Goal: Task Accomplishment & Management: Complete application form

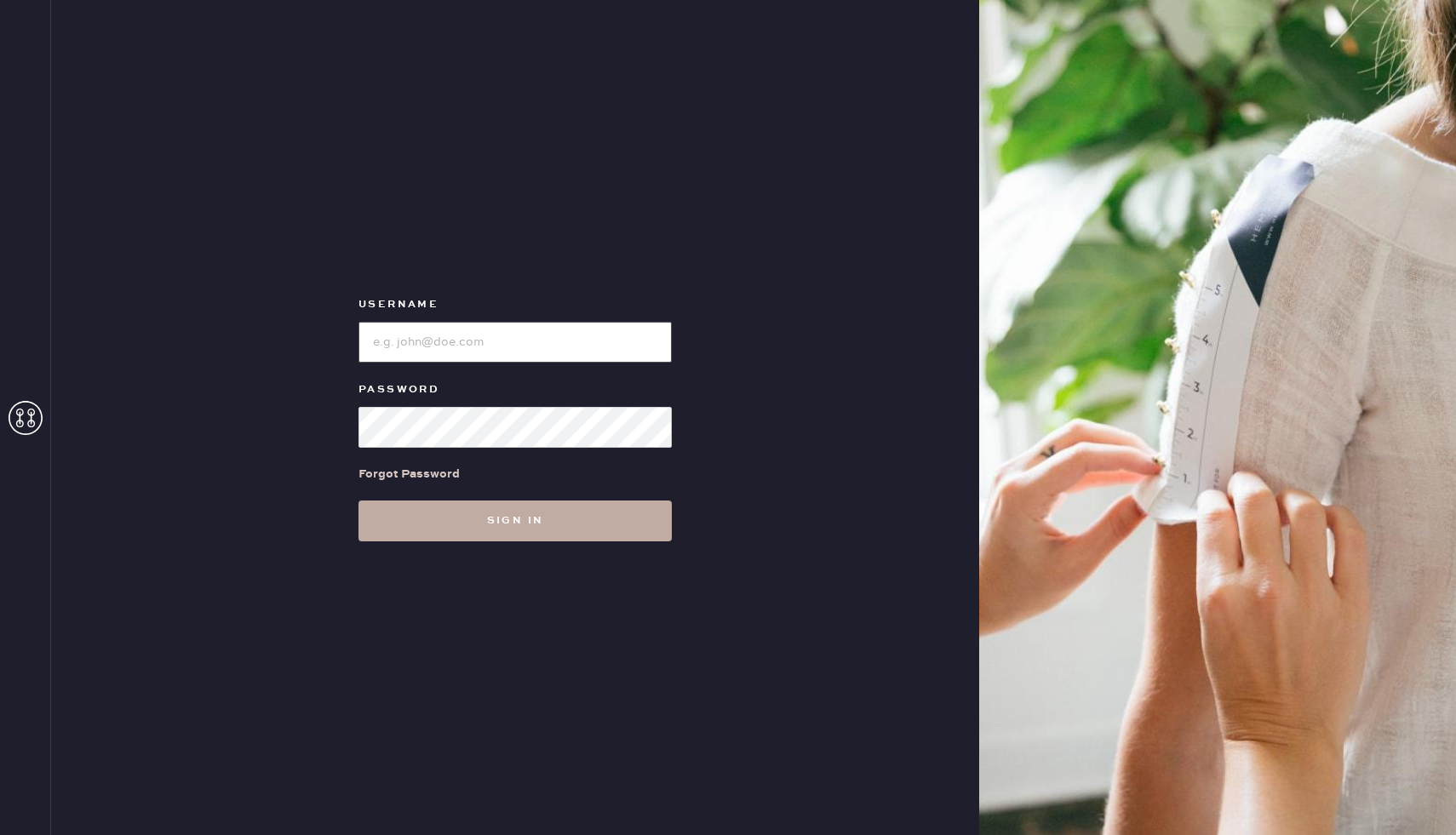
type input "reformationcherrycreek"
click at [435, 515] on button "Sign in" at bounding box center [514, 521] width 313 height 40
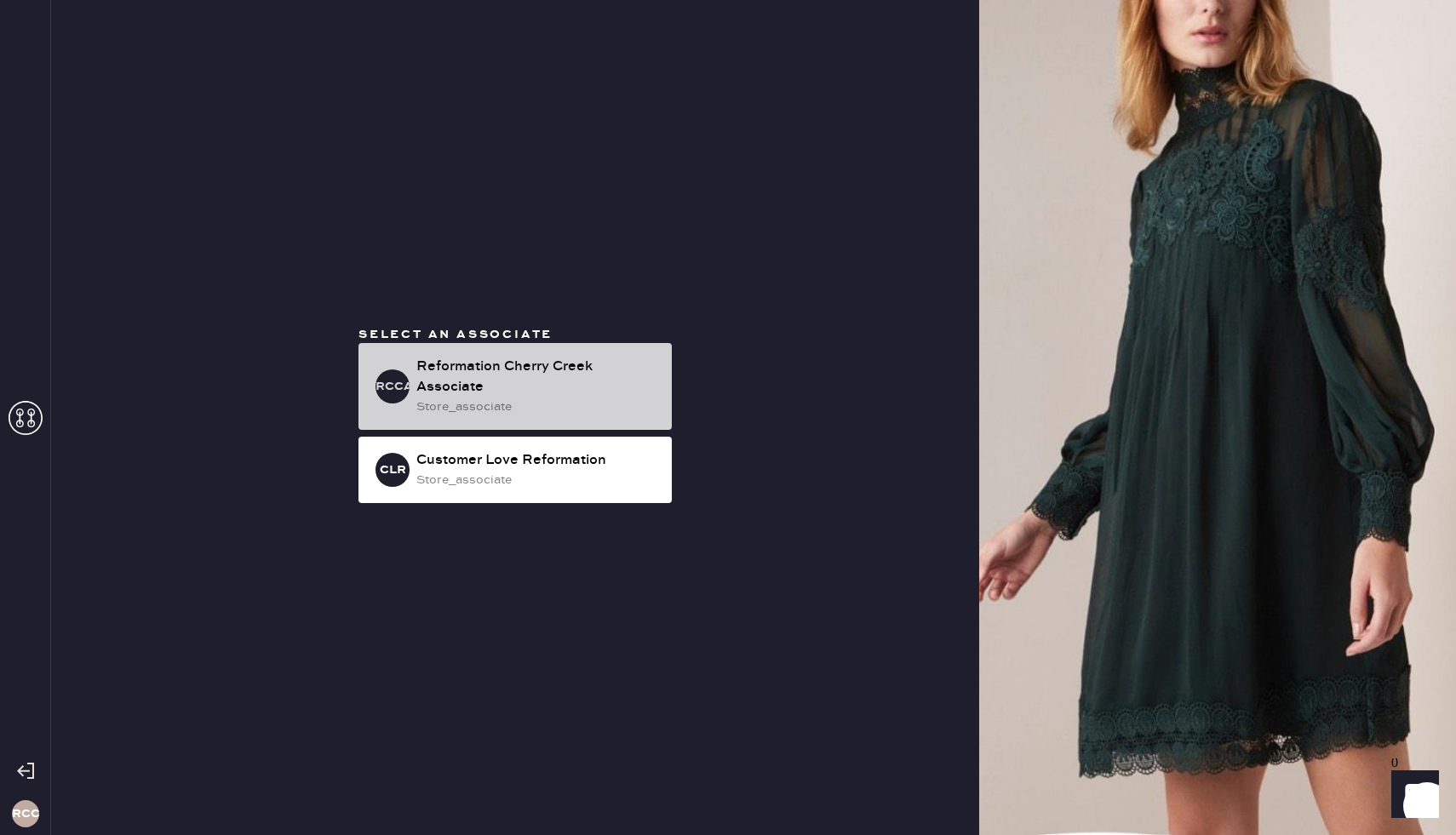
click at [562, 357] on div "Reformation Cherry Creek Associate" at bounding box center [536, 377] width 242 height 40
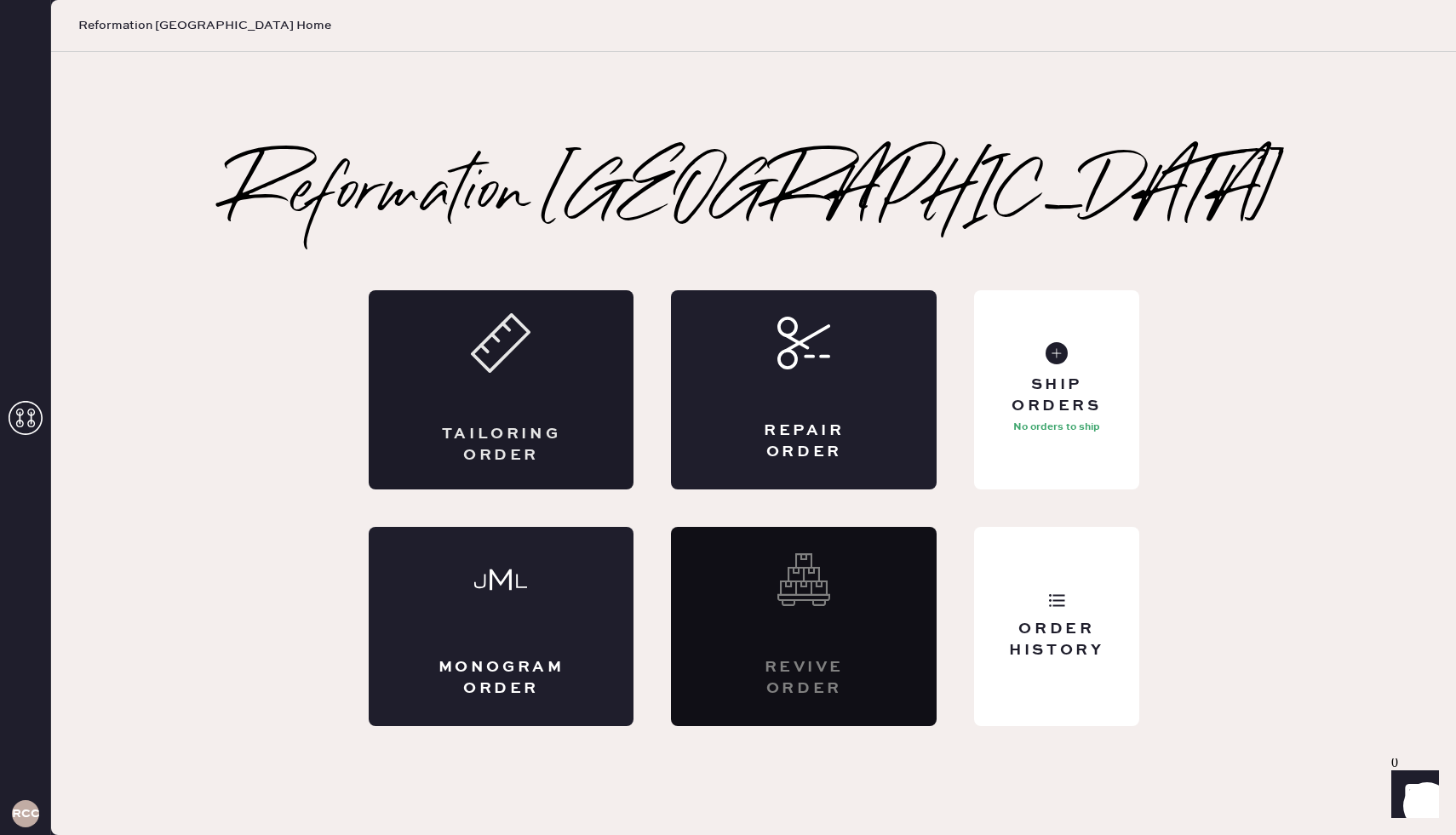
click at [520, 381] on div "Tailoring Order" at bounding box center [501, 389] width 265 height 199
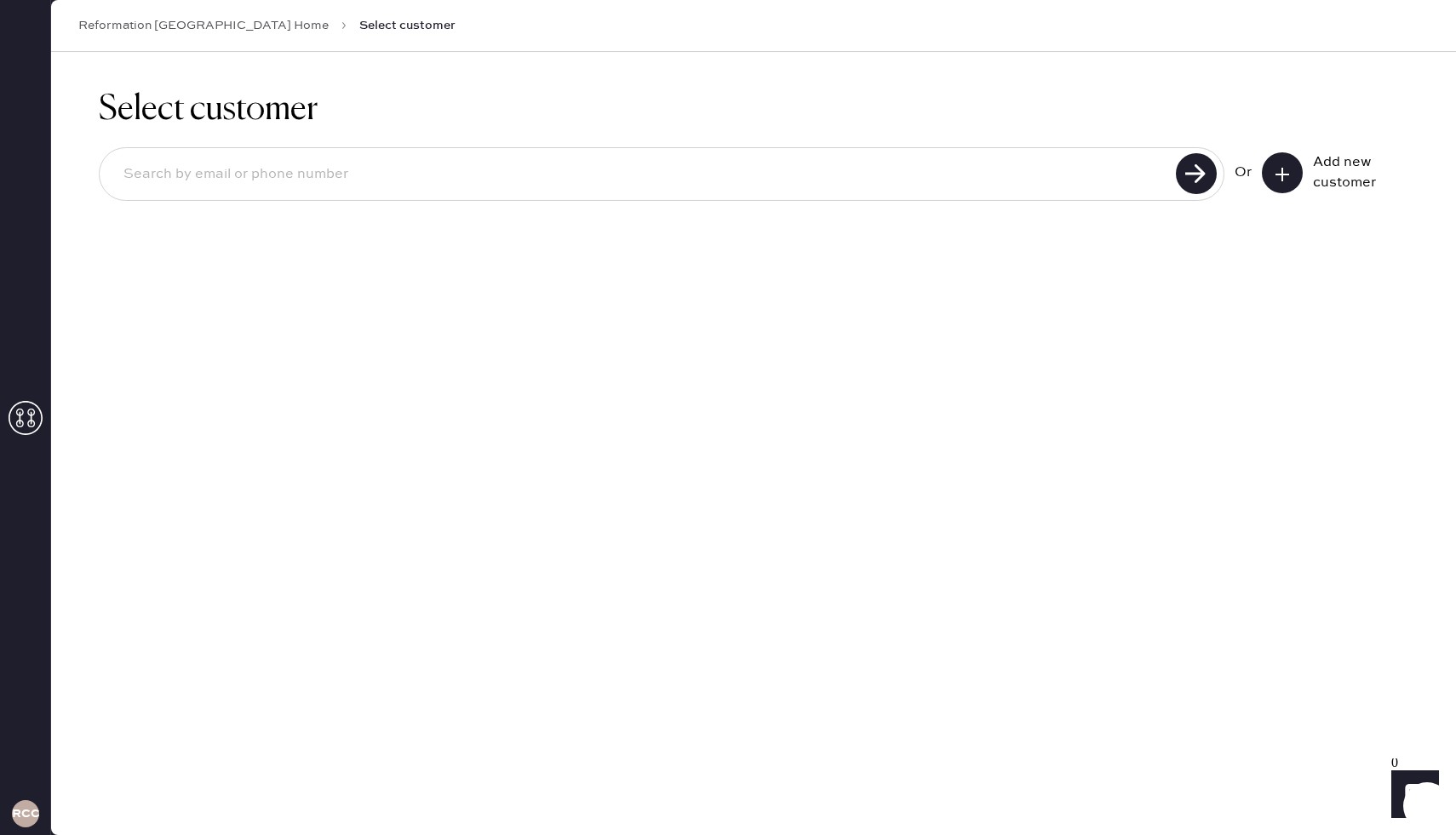
click at [1282, 171] on icon at bounding box center [1281, 175] width 17 height 17
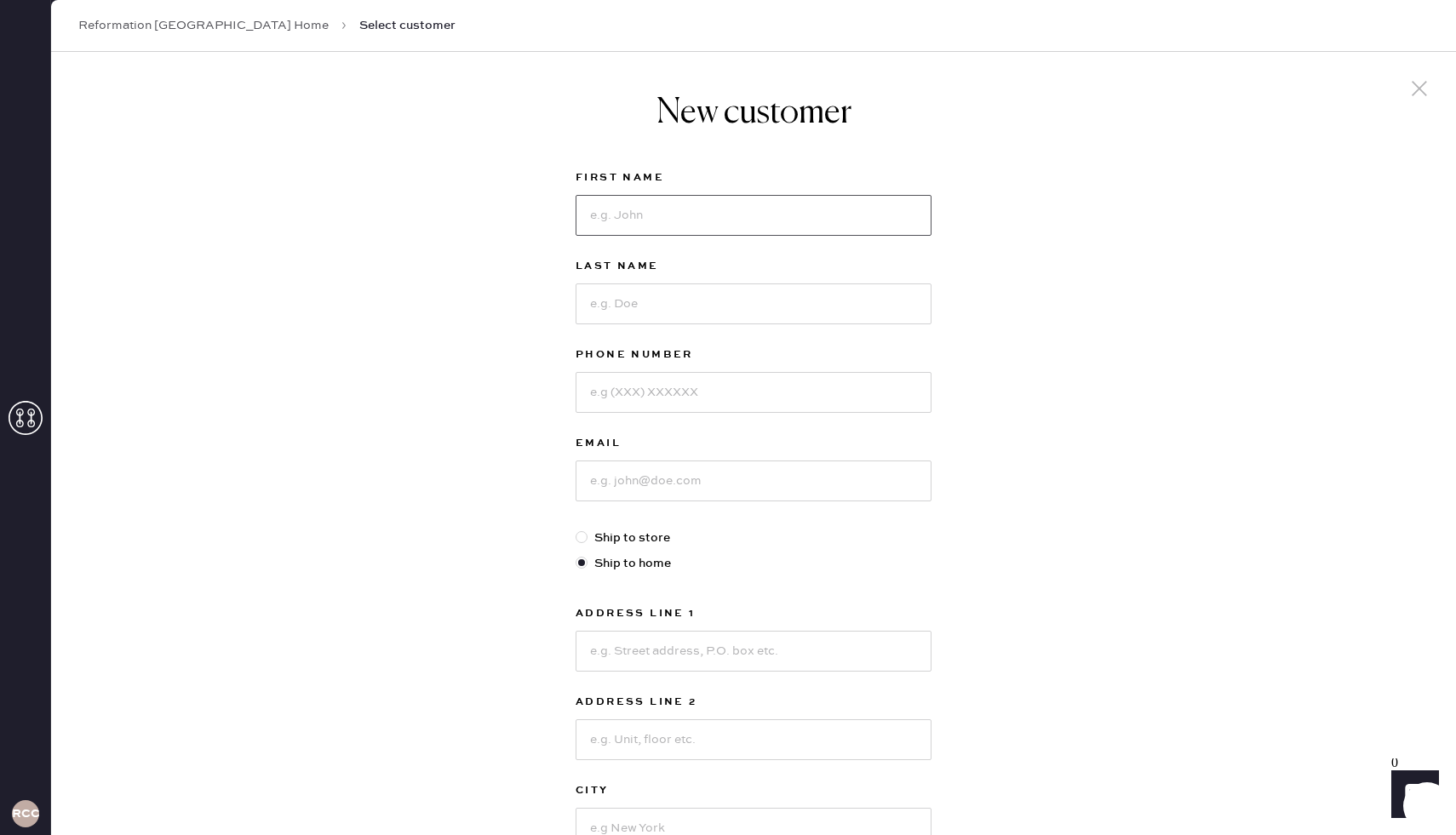
click at [669, 220] on input at bounding box center [752, 215] width 356 height 40
type input "b"
type input "V"
type input "[PERSON_NAME]"
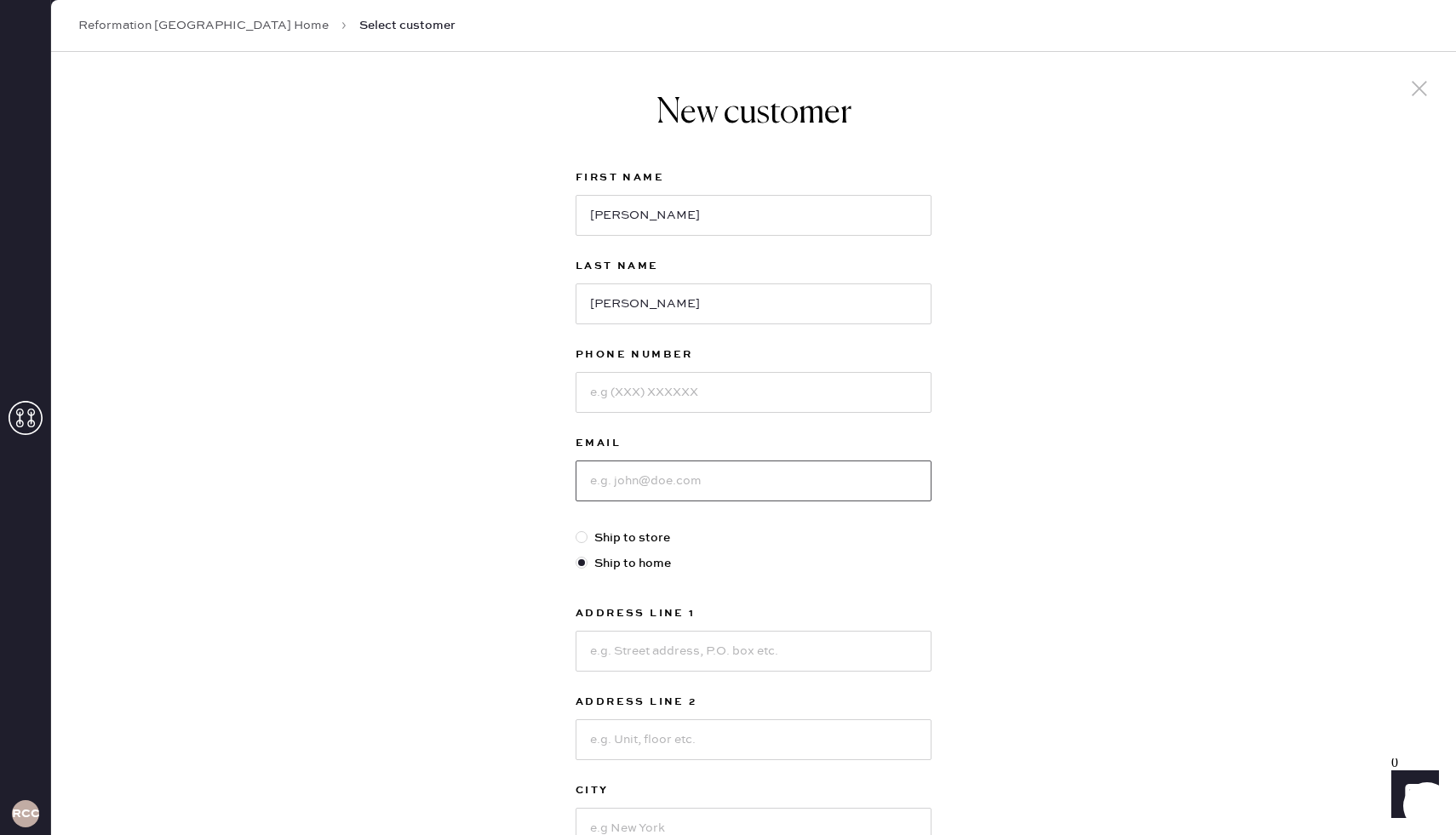
click at [638, 477] on input at bounding box center [752, 480] width 356 height 40
paste input "[EMAIL_ADDRESS][DOMAIN_NAME]"
type input "[EMAIL_ADDRESS][DOMAIN_NAME]"
click at [661, 397] on input at bounding box center [752, 392] width 356 height 40
paste input "3036568614"
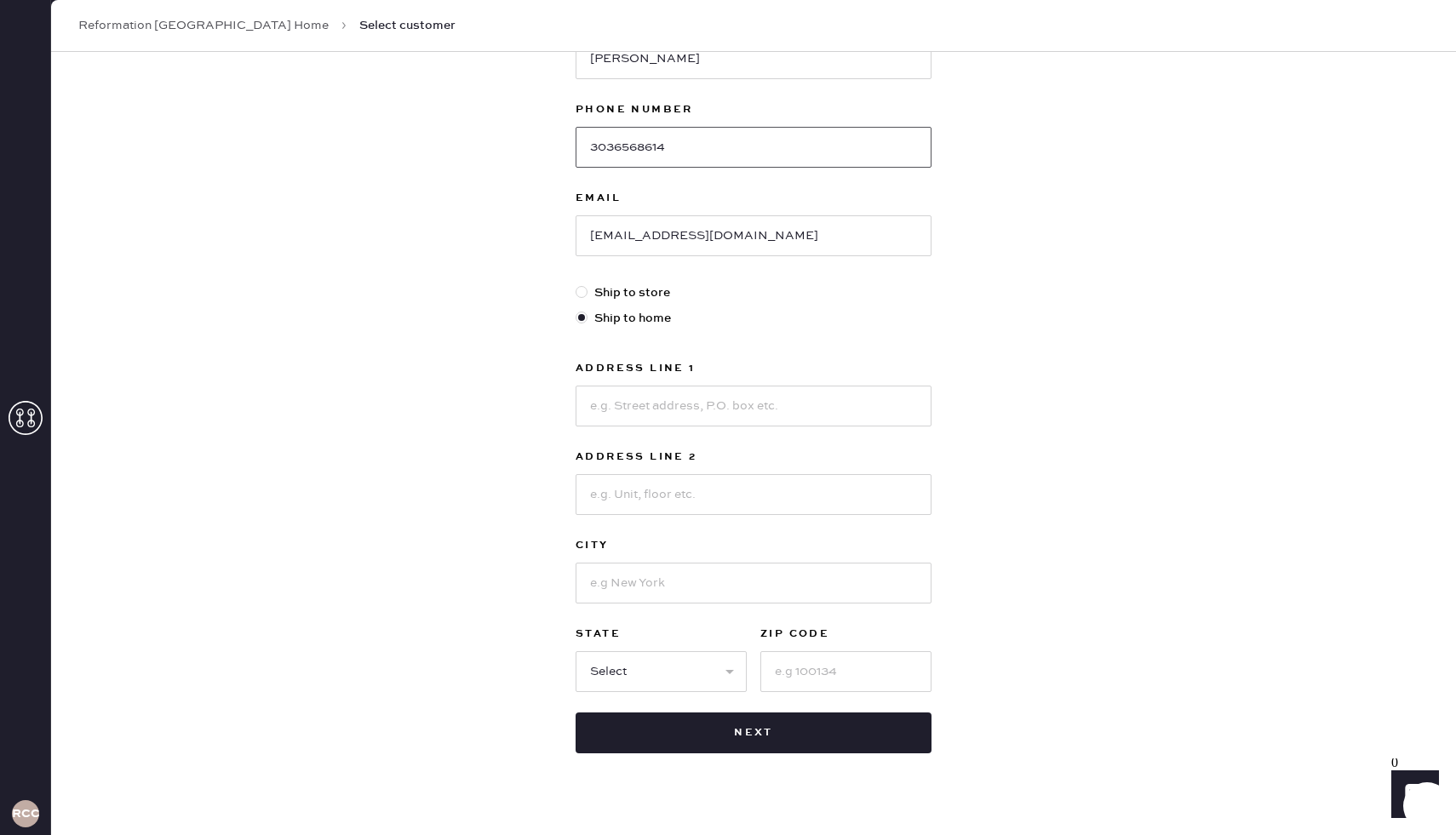
scroll to position [254, 0]
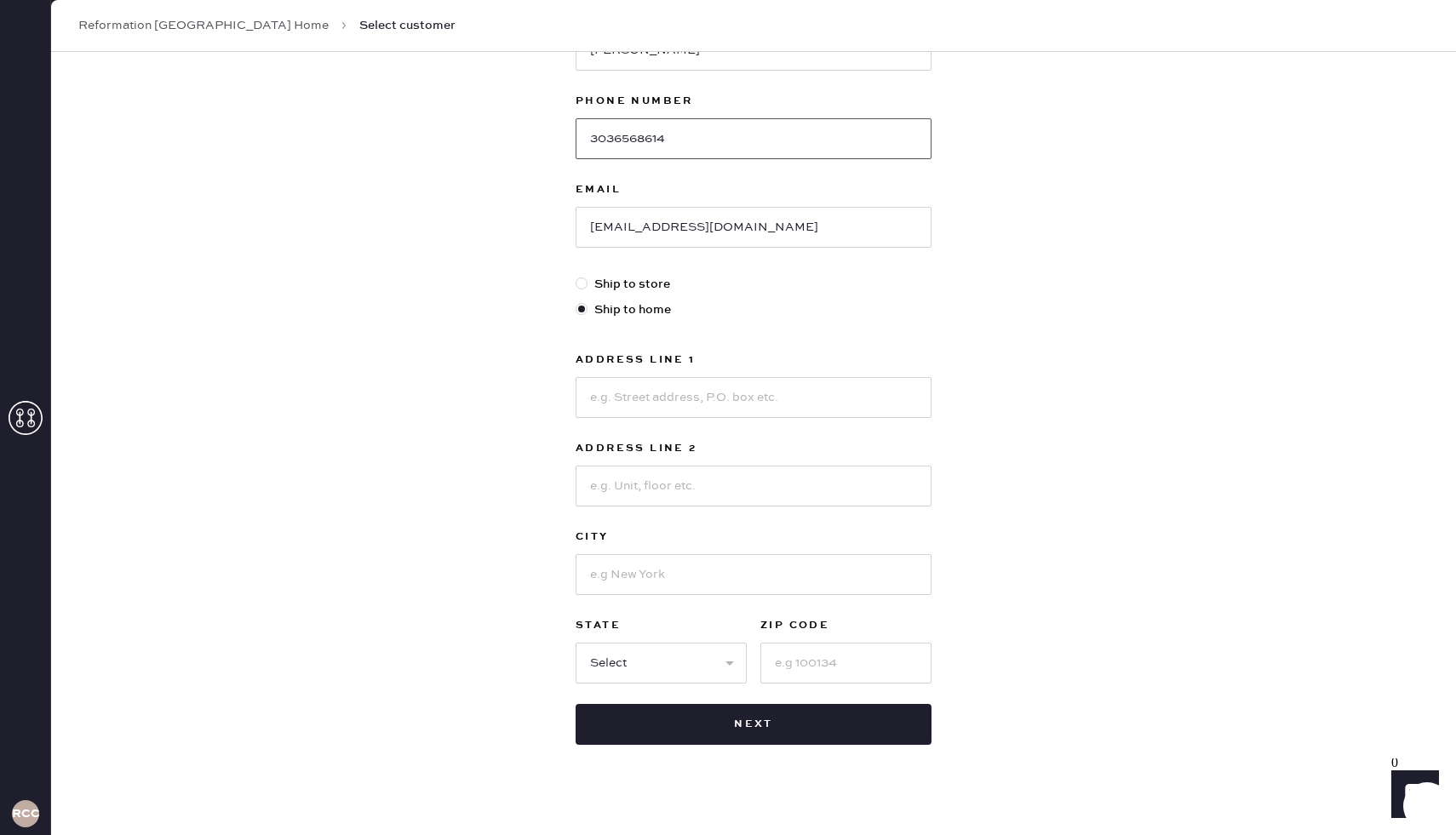
type input "3036568614"
click at [640, 661] on select "Select AK AL AR AZ CA CO CT [GEOGRAPHIC_DATA] DE FL [GEOGRAPHIC_DATA] HI [GEOGR…" at bounding box center [660, 663] width 171 height 40
select select "CO"
click at [632, 421] on div "Address Line 1 Address Line 2 City State Select AK [GEOGRAPHIC_DATA] CO [GEOGRA…" at bounding box center [752, 516] width 356 height 333
click at [634, 391] on input at bounding box center [752, 397] width 356 height 40
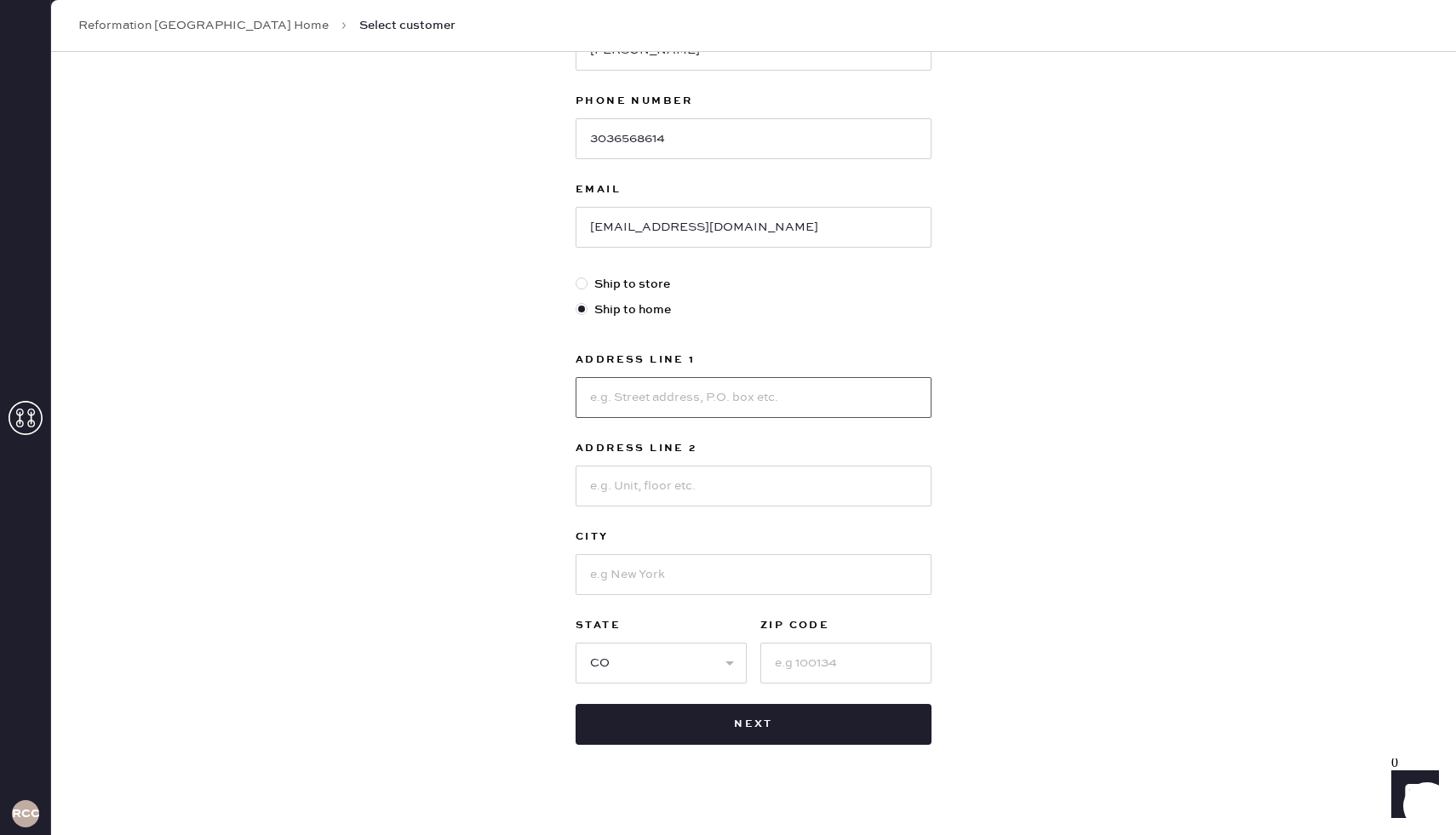
paste input "[STREET_ADDRESS]"
drag, startPoint x: 766, startPoint y: 397, endPoint x: 707, endPoint y: 396, distance: 59.0
click at [707, 396] on input "[STREET_ADDRESS]" at bounding box center [752, 397] width 356 height 40
type input "[STREET_ADDRESS]"
click at [631, 572] on input at bounding box center [752, 574] width 356 height 40
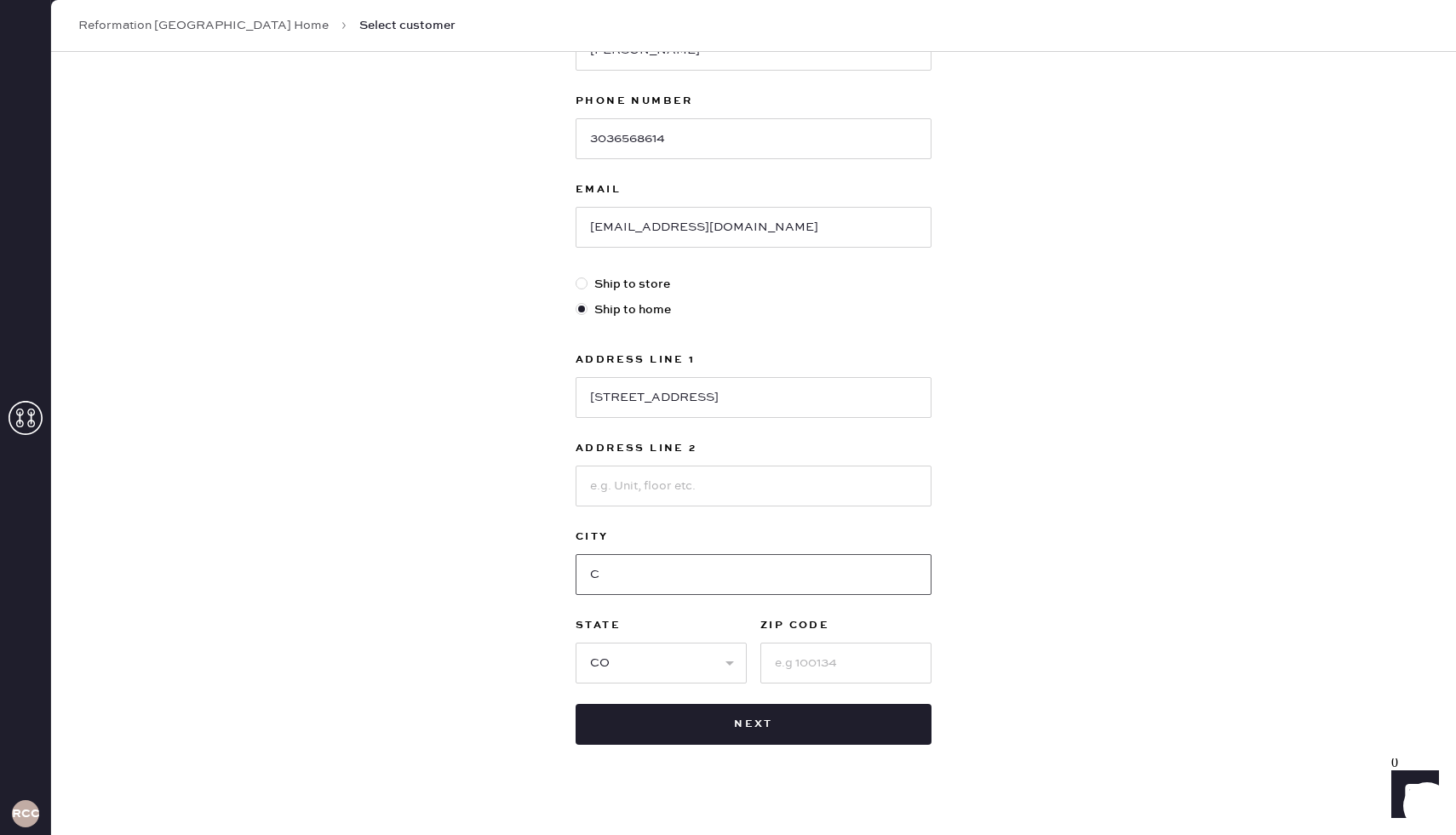
type input "CO"
drag, startPoint x: 638, startPoint y: 569, endPoint x: 481, endPoint y: 568, distance: 157.0
click at [481, 568] on div "New customer First Name [PERSON_NAME] Last Name [PERSON_NAME] Phone Number [PHO…" at bounding box center [753, 325] width 1405 height 1055
drag, startPoint x: 731, startPoint y: 410, endPoint x: 593, endPoint y: 376, distance: 142.1
click at [593, 376] on div "[STREET_ADDRESS]" at bounding box center [752, 396] width 356 height 44
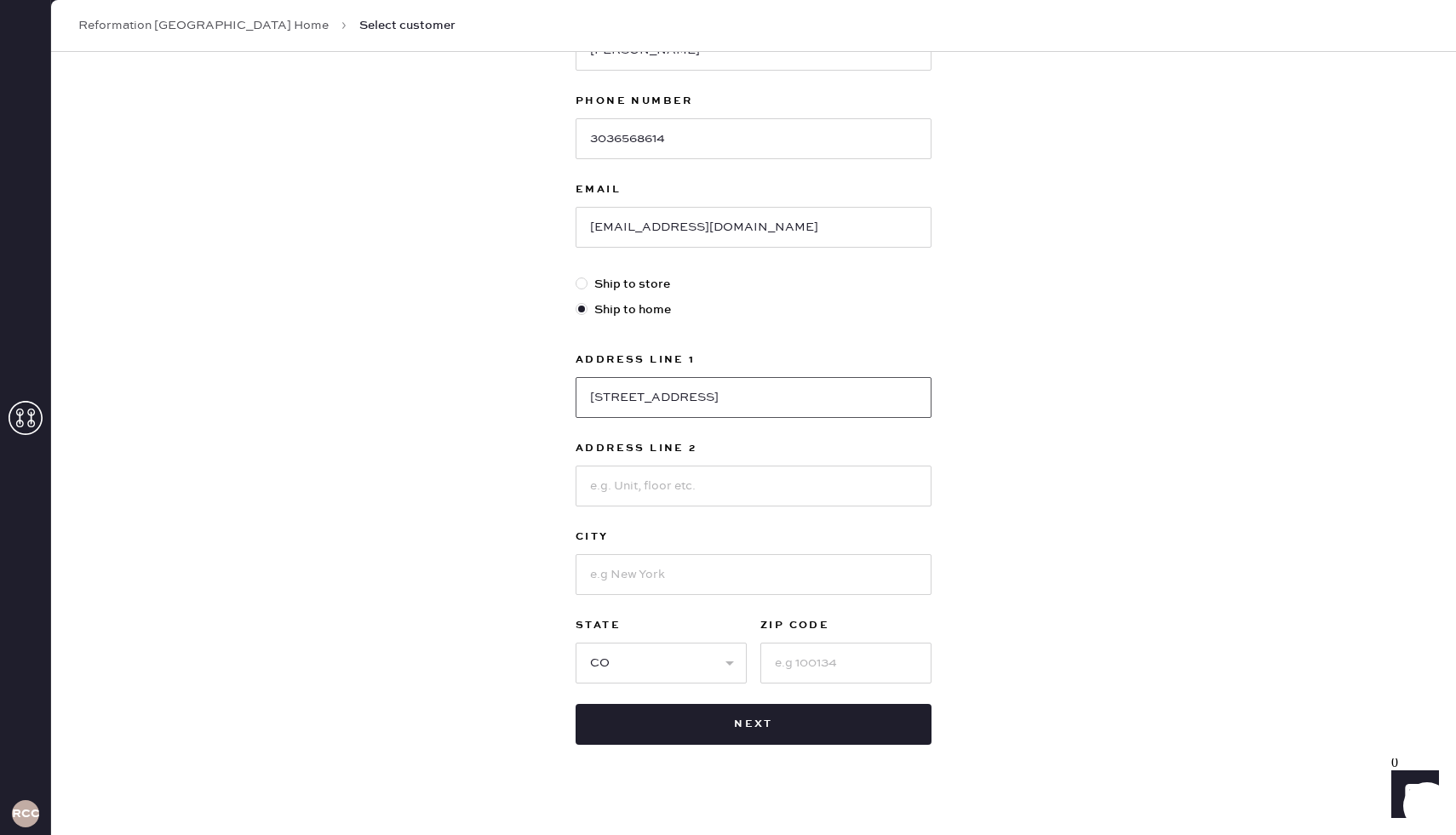
paste input "101 E [GEOGRAPHIC_DATA]"
type input "[STREET_ADDRESS]"
click at [671, 486] on input at bounding box center [752, 486] width 356 height 40
click at [604, 568] on input at bounding box center [752, 574] width 356 height 40
type input "Gambier"
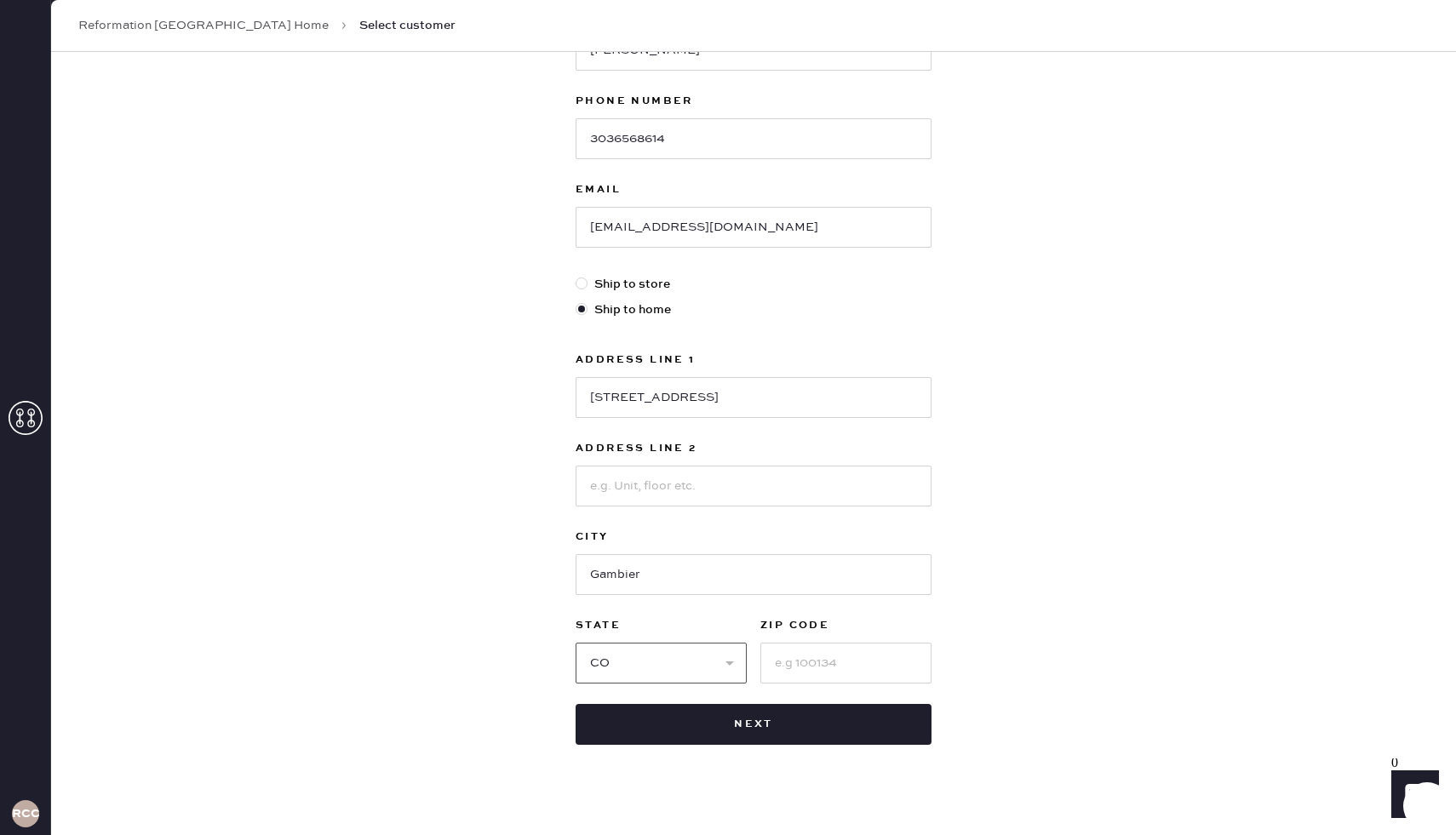
click at [679, 677] on select "Select AK AL AR AZ CA CO CT [GEOGRAPHIC_DATA] DE FL [GEOGRAPHIC_DATA] HI [GEOGR…" at bounding box center [660, 663] width 171 height 40
click at [635, 662] on select "Select AK AL AR AZ CA CO CT [GEOGRAPHIC_DATA] DE FL [GEOGRAPHIC_DATA] HI [GEOGR…" at bounding box center [660, 663] width 171 height 40
select select "OH"
click at [836, 656] on input at bounding box center [845, 663] width 171 height 40
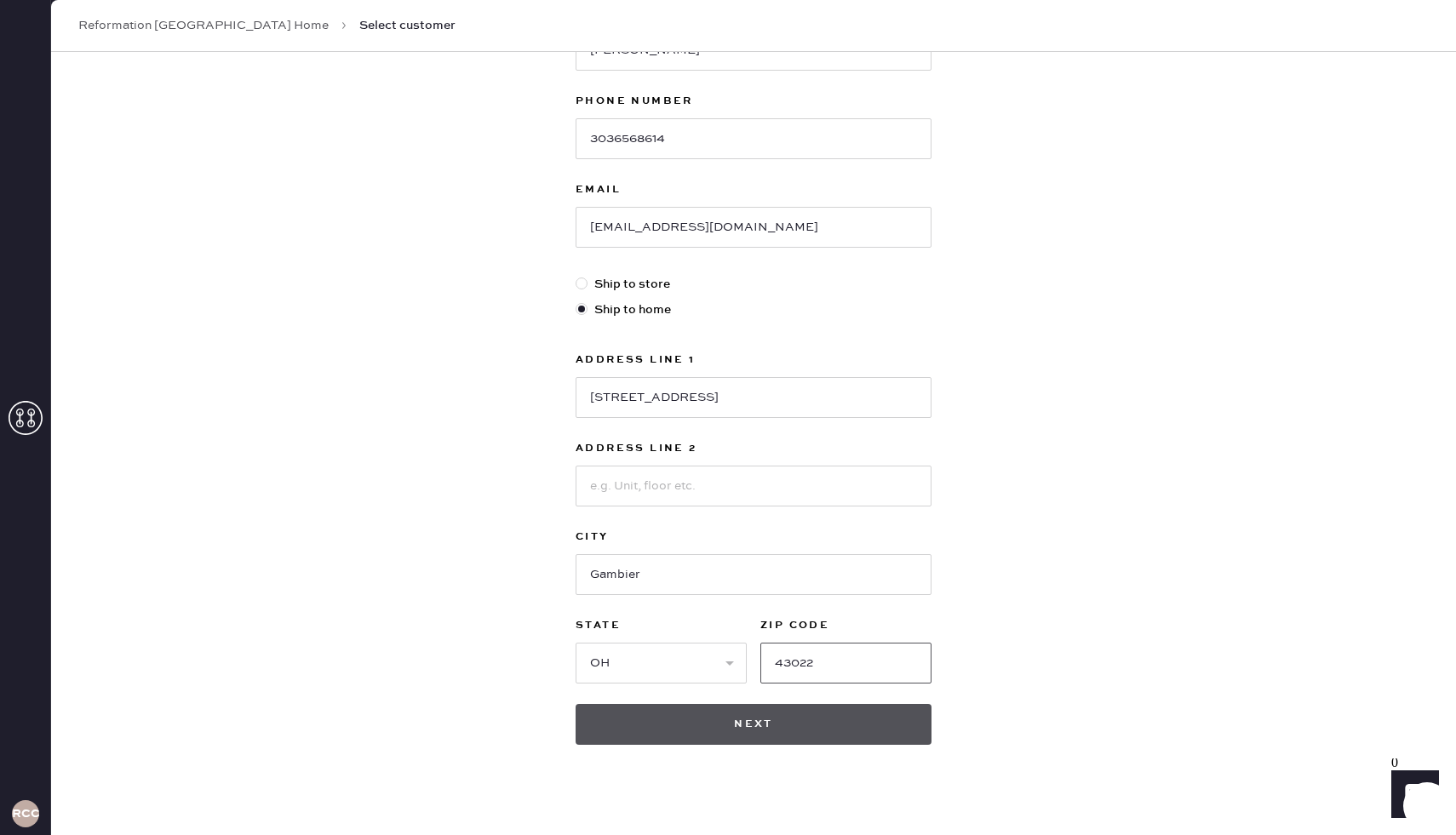
type input "43022"
click at [770, 725] on button "Next" at bounding box center [752, 724] width 356 height 40
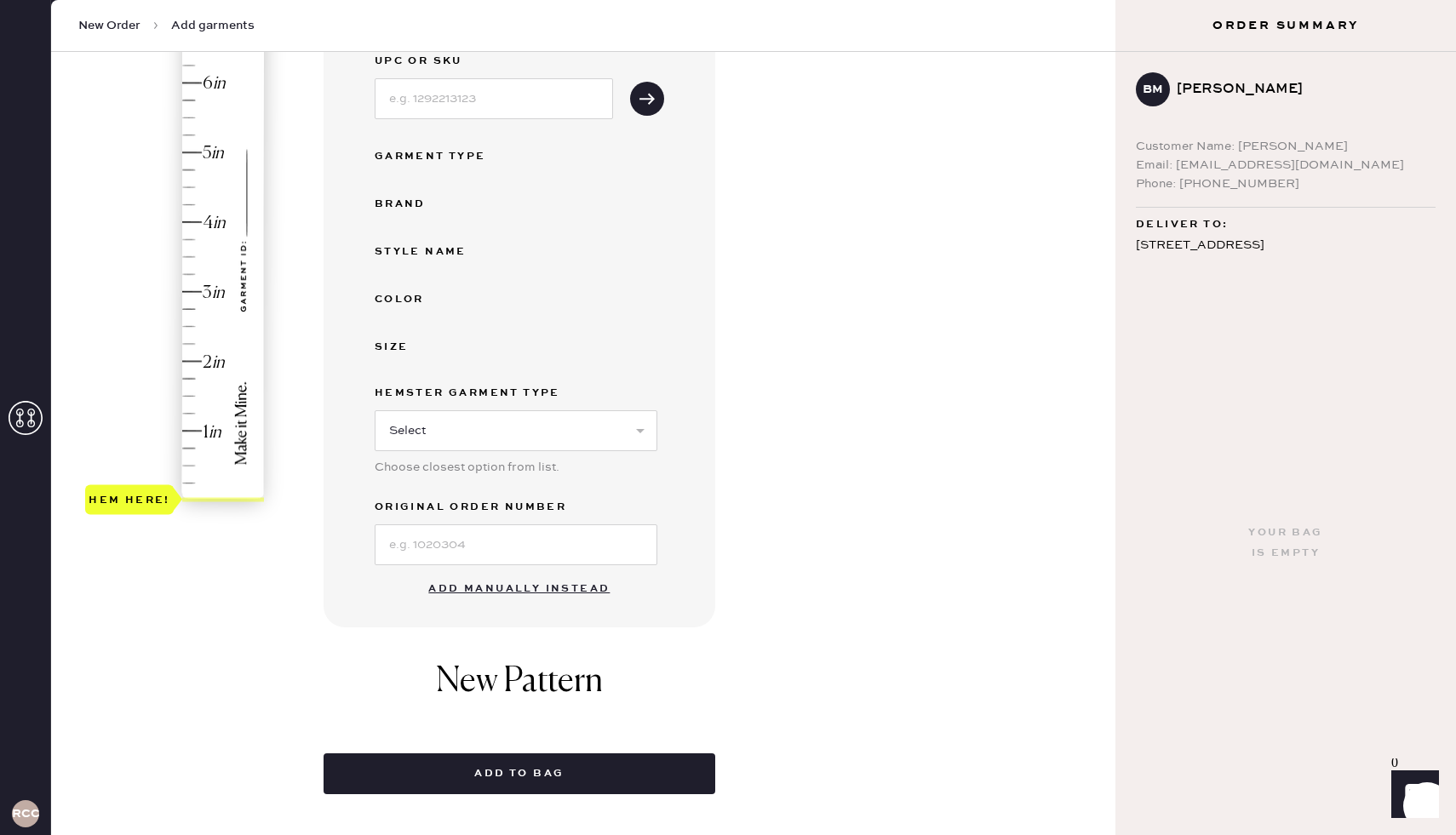
scroll to position [287, 0]
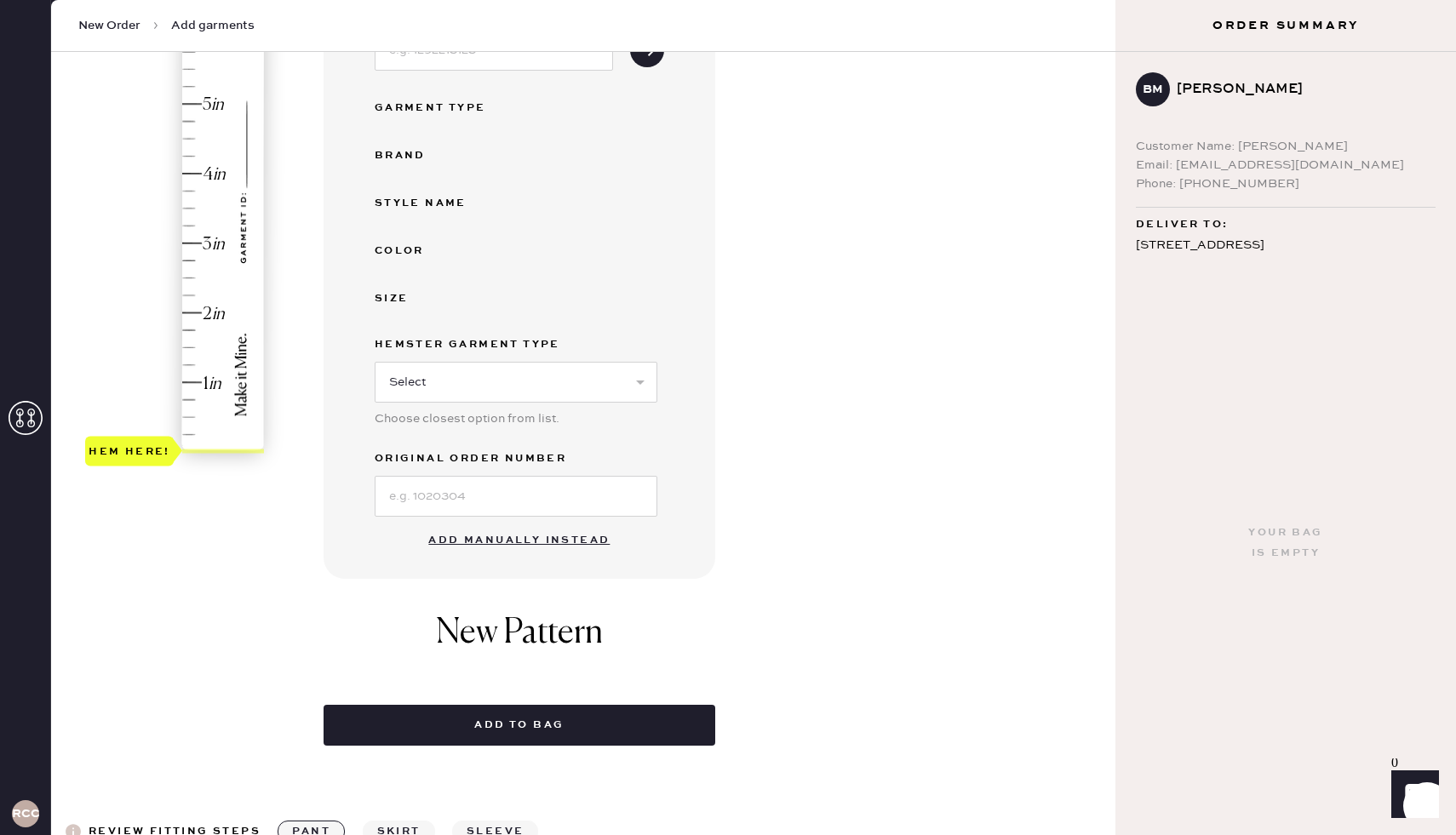
click at [528, 539] on button "Add manually instead" at bounding box center [519, 540] width 202 height 34
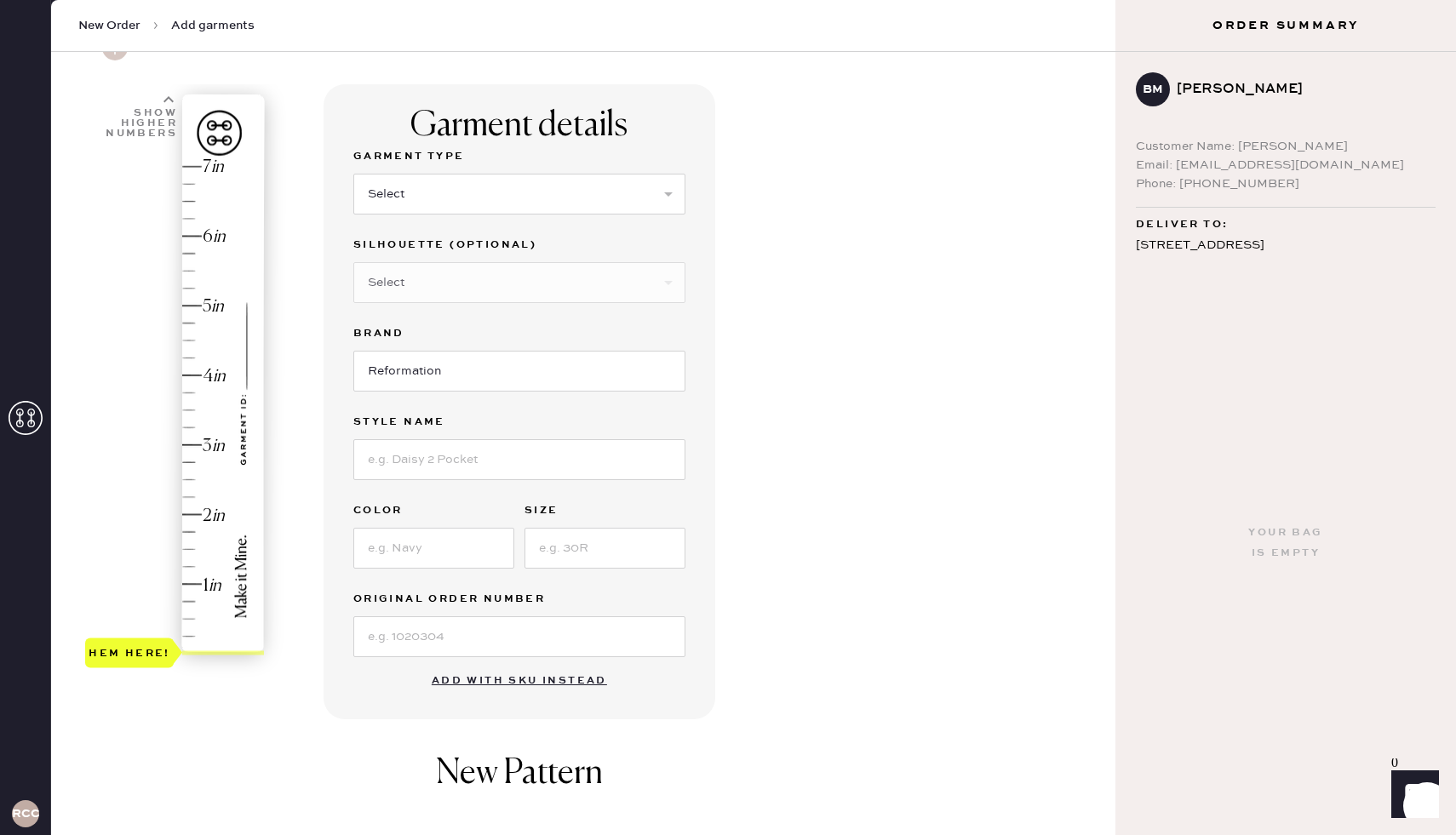
scroll to position [57, 0]
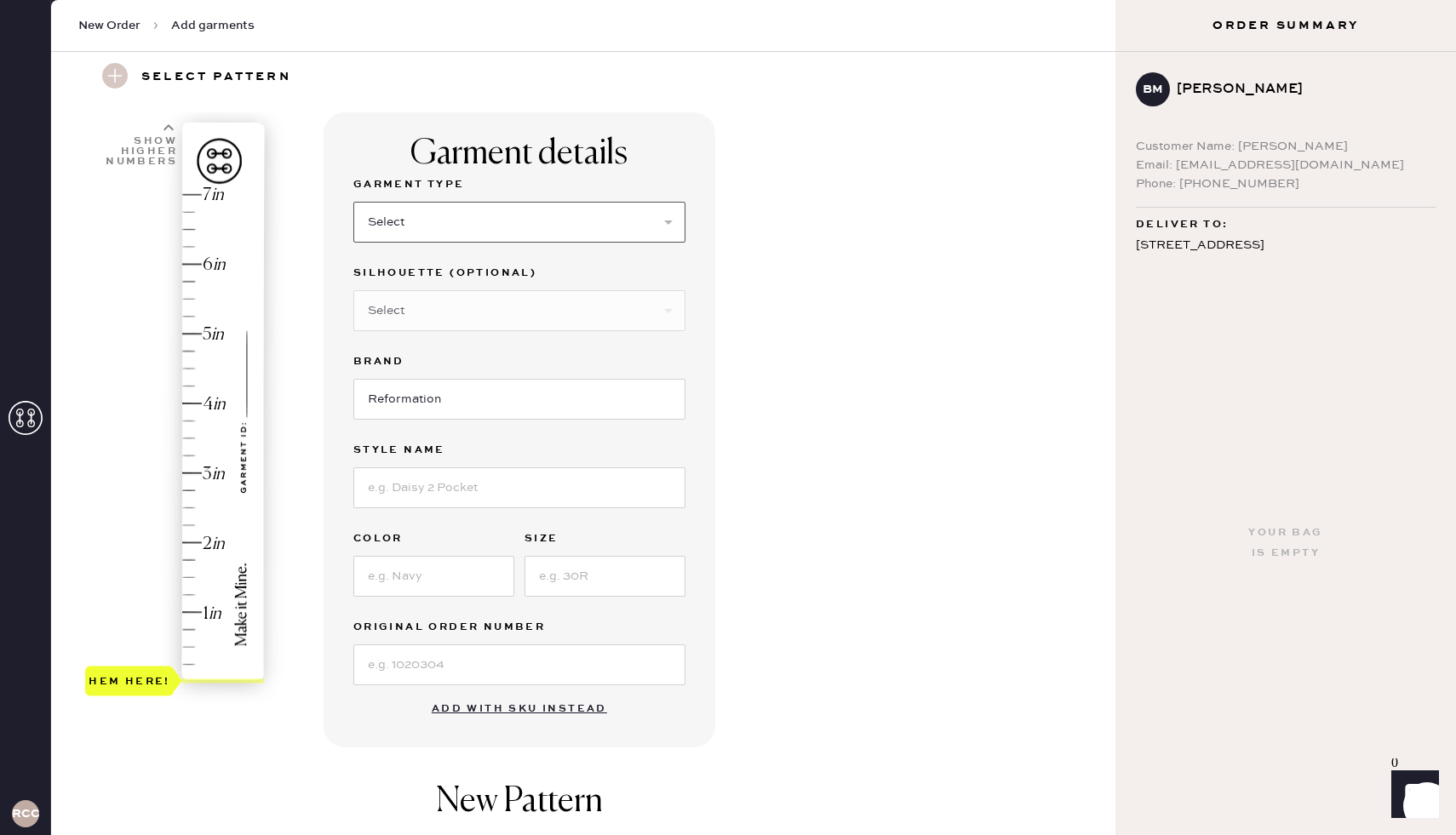
click at [470, 220] on select "Select Basic Skirt Jeans Leggings Pants Shorts Basic Sleeved Dress Basic Sleeve…" at bounding box center [519, 222] width 332 height 40
select select "2"
click at [423, 315] on select "Select Shorts Cropped Flare Boot Cut Straight Skinny Other" at bounding box center [519, 310] width 332 height 40
select select "5"
click at [432, 482] on input at bounding box center [519, 488] width 332 height 40
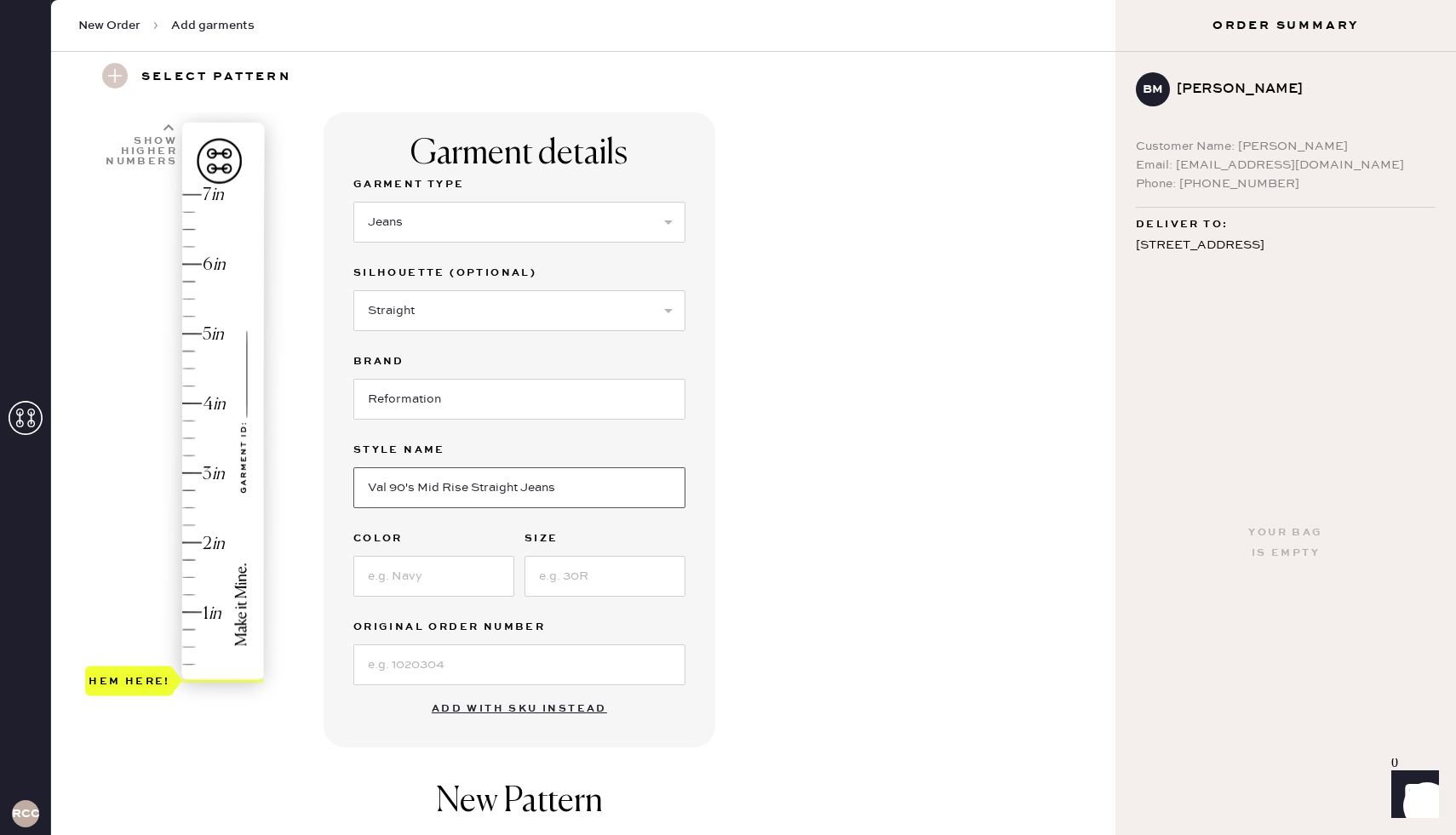
type input "Val 90's Mid Rise Straight Jeans"
type input "Pelican"
type input "24"
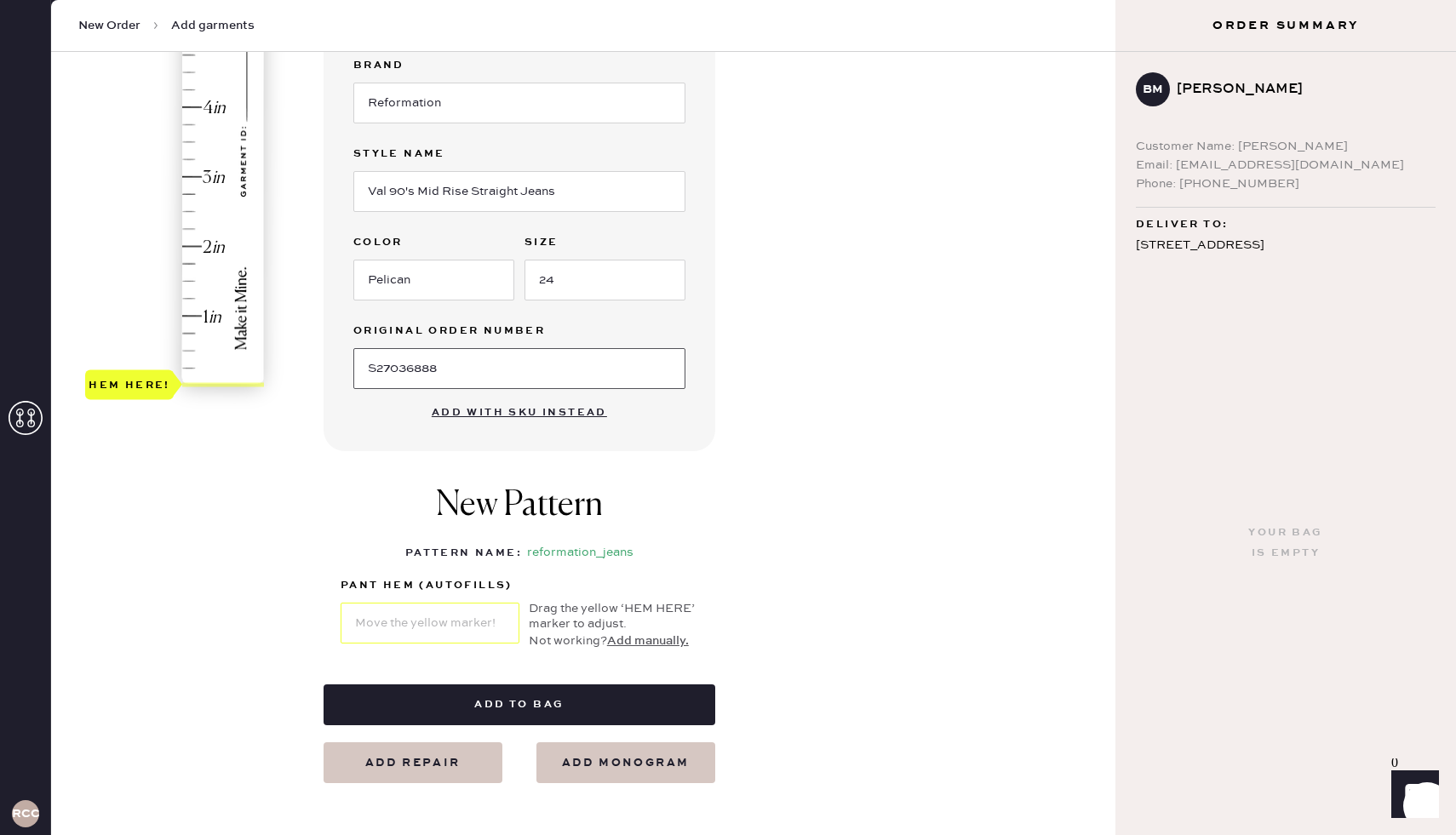
scroll to position [388, 0]
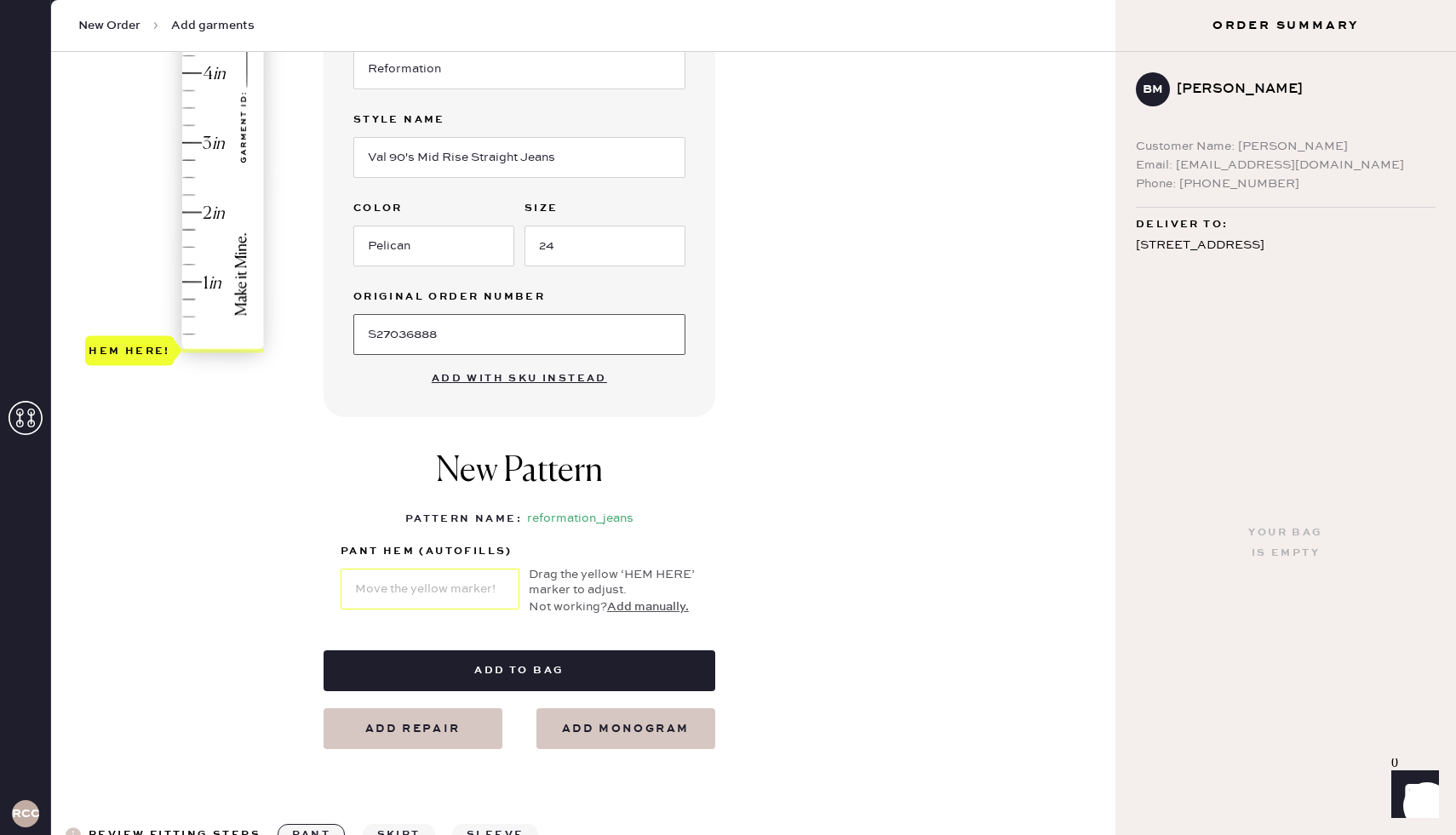
type input "S27036888"
type input "1"
click at [206, 282] on div "Hem here!" at bounding box center [175, 107] width 181 height 502
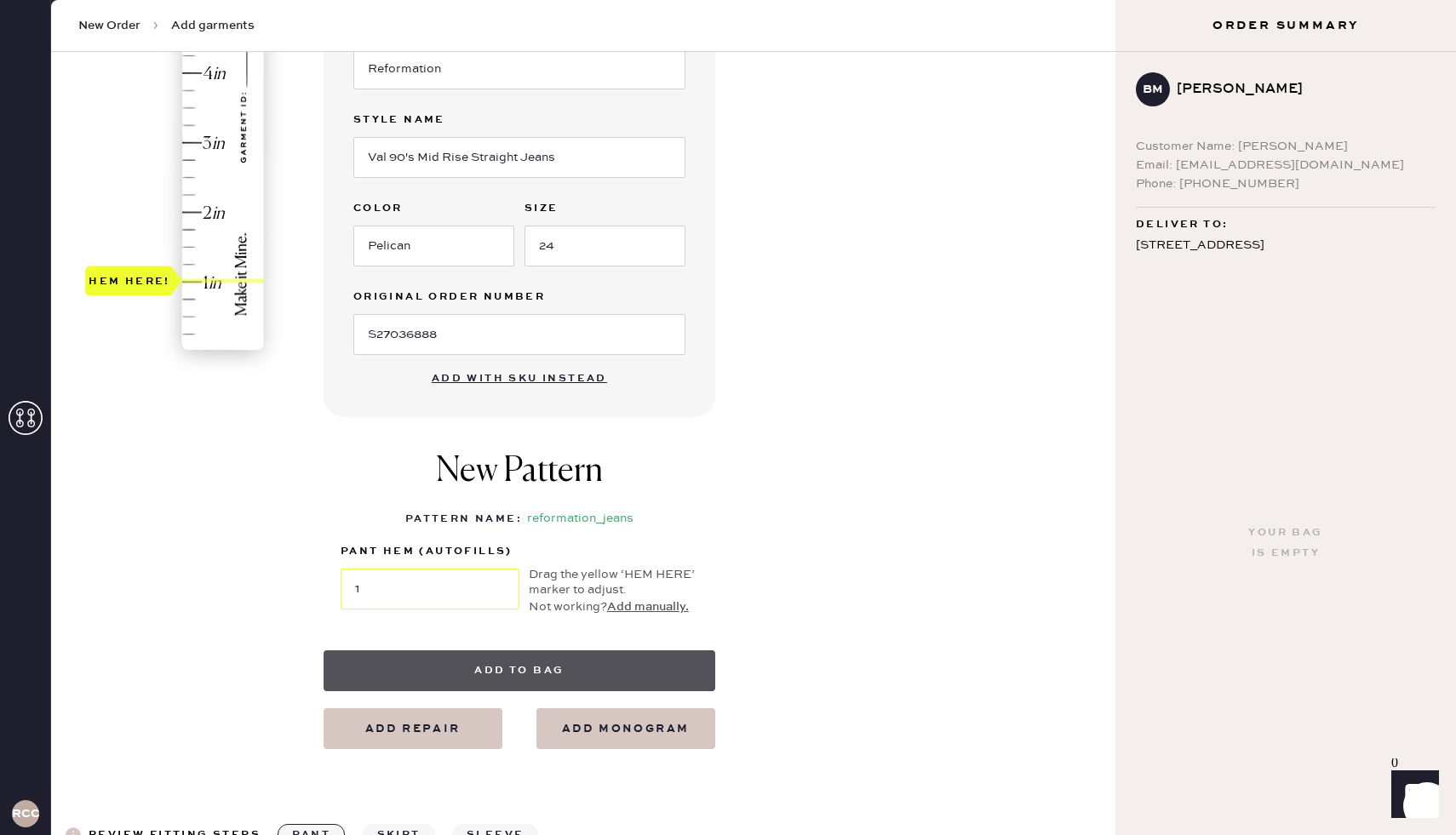
click at [556, 665] on button "Add to bag" at bounding box center [519, 671] width 391 height 40
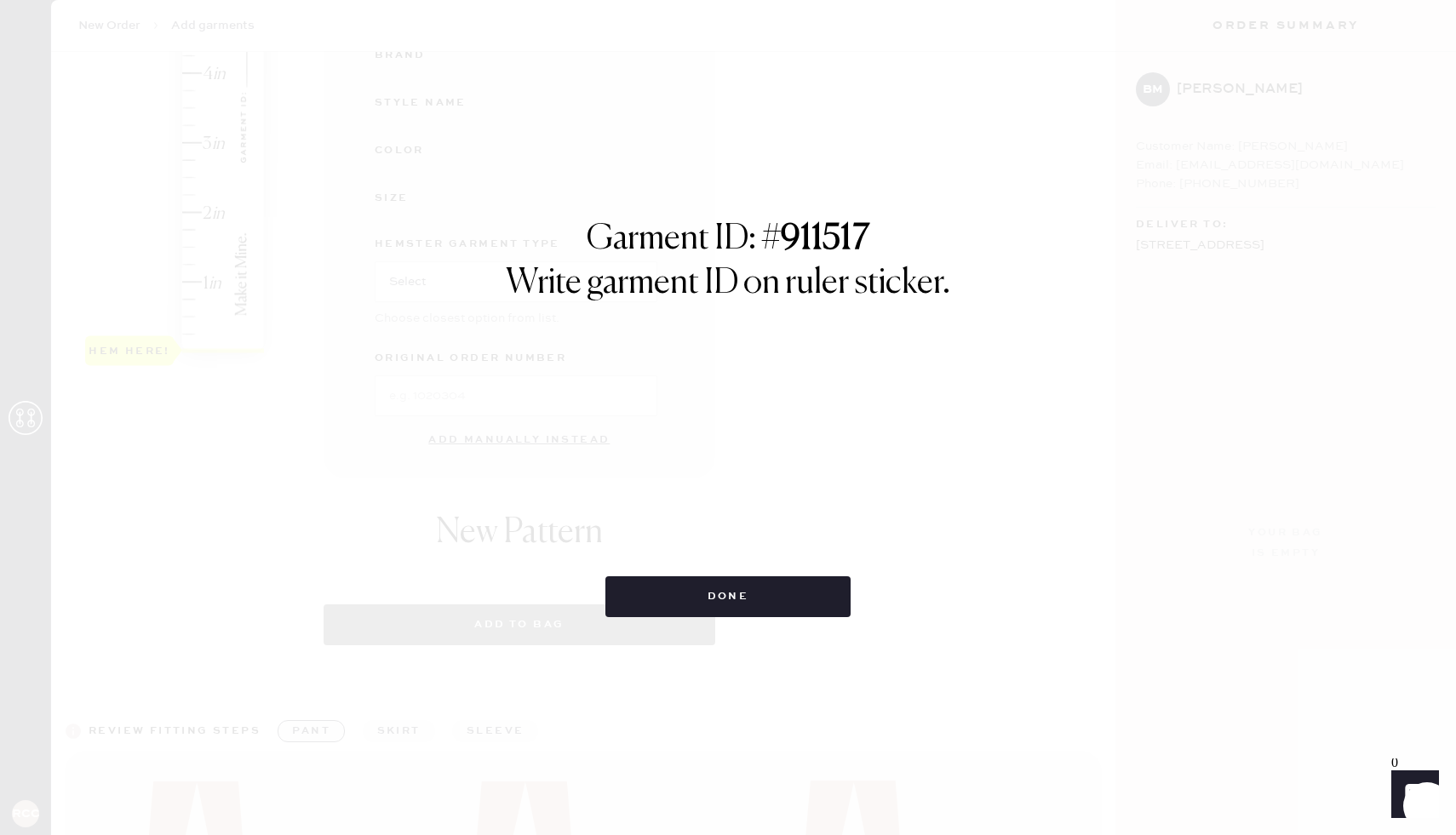
select select "2"
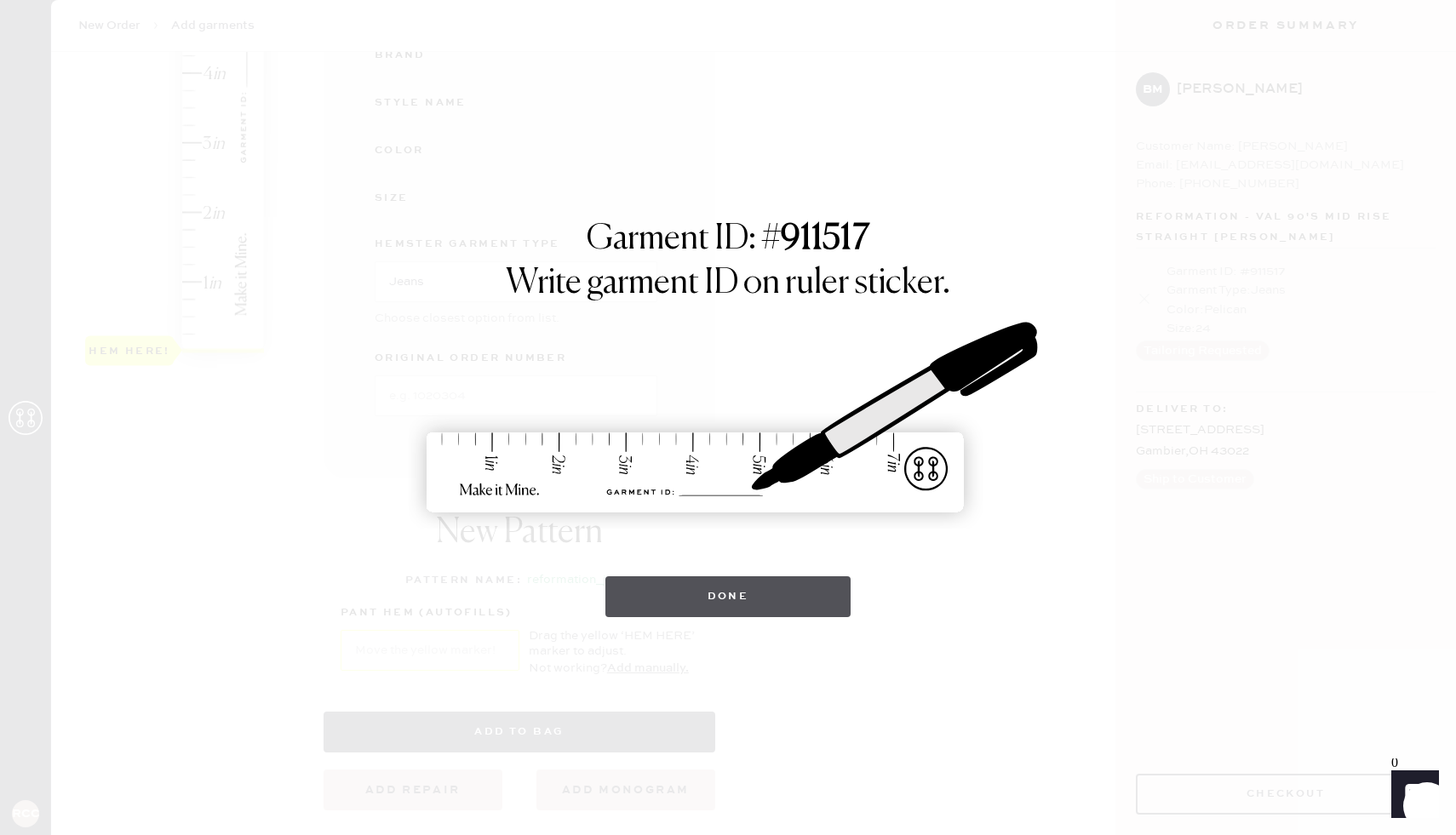
click at [777, 583] on button "Done" at bounding box center [728, 596] width 246 height 40
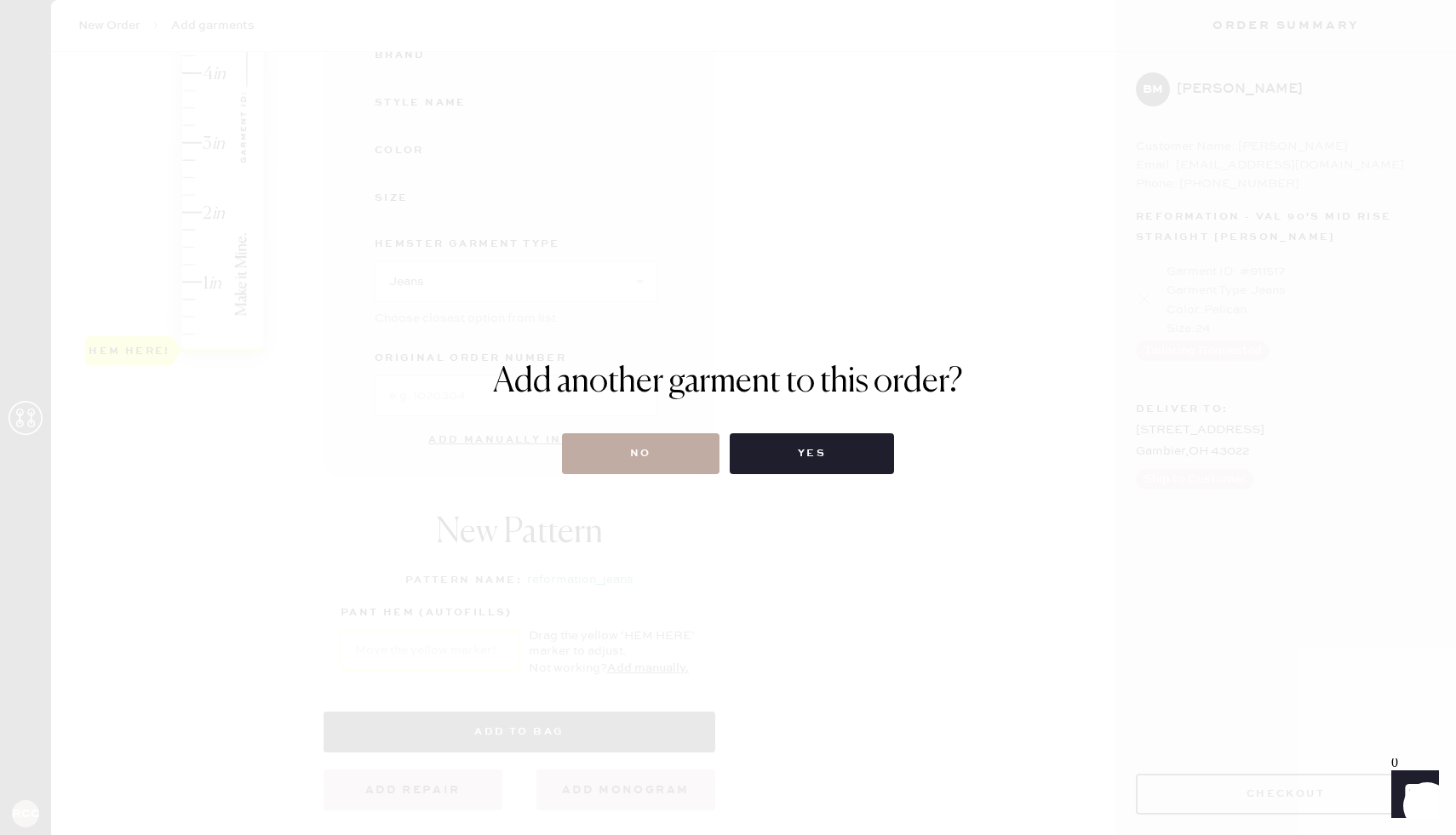
click at [679, 460] on button "No" at bounding box center [640, 454] width 157 height 40
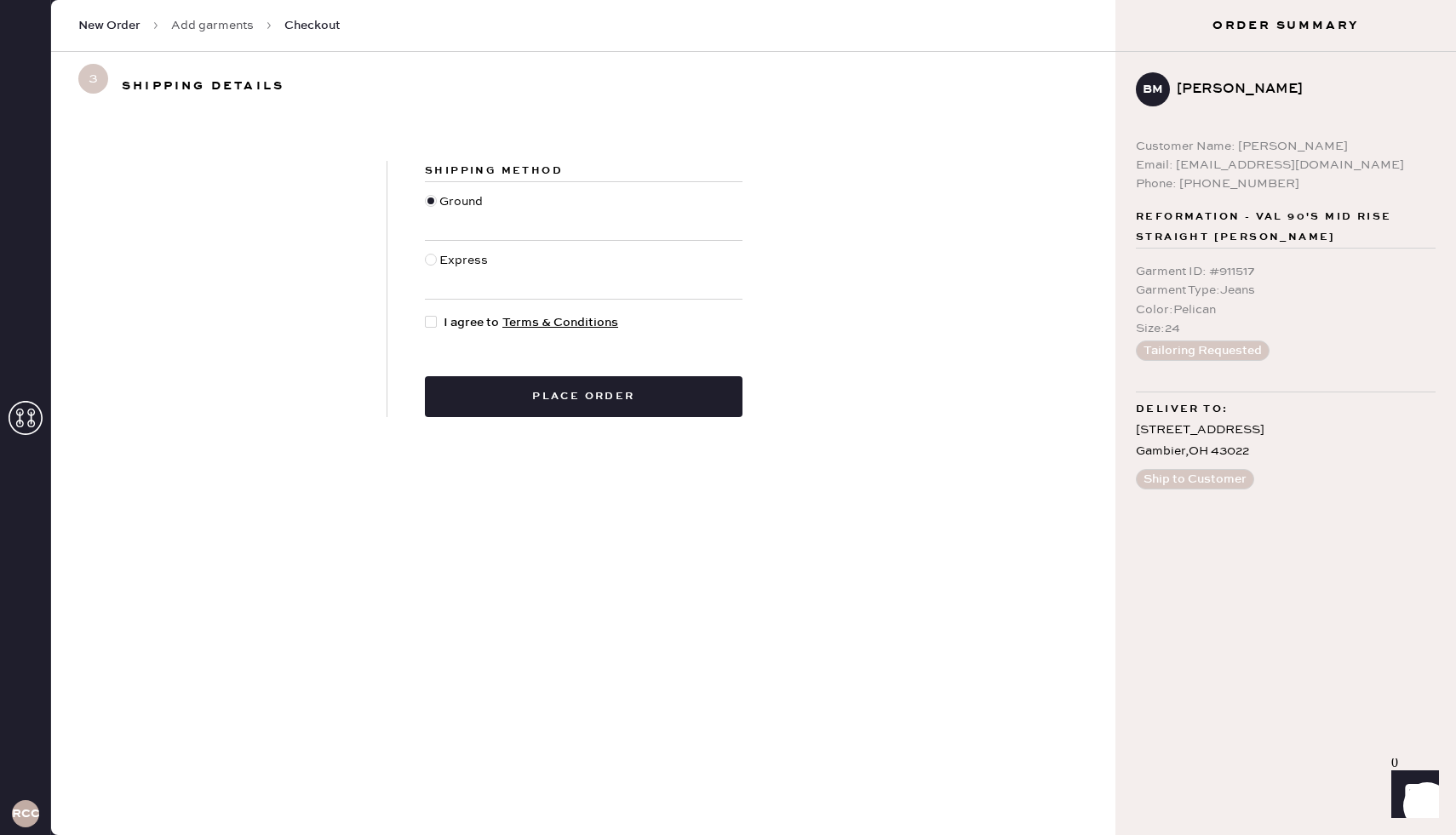
click at [432, 322] on div at bounding box center [430, 322] width 12 height 12
click at [425, 314] on input "I agree to Terms & Conditions" at bounding box center [424, 313] width 1 height 1
checkbox input "true"
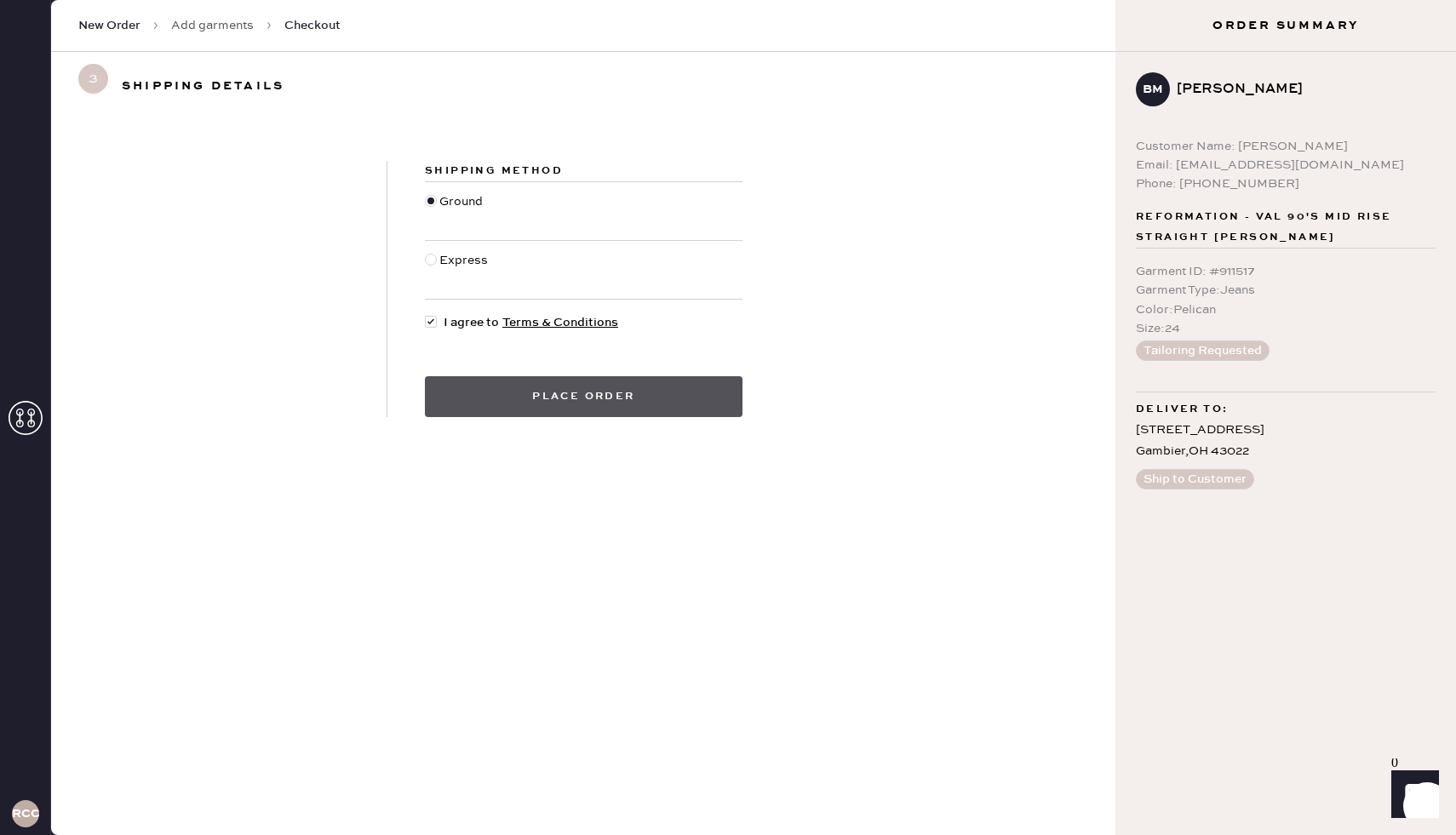
click at [503, 389] on button "Place order" at bounding box center [583, 397] width 318 height 40
